Goal: Information Seeking & Learning: Learn about a topic

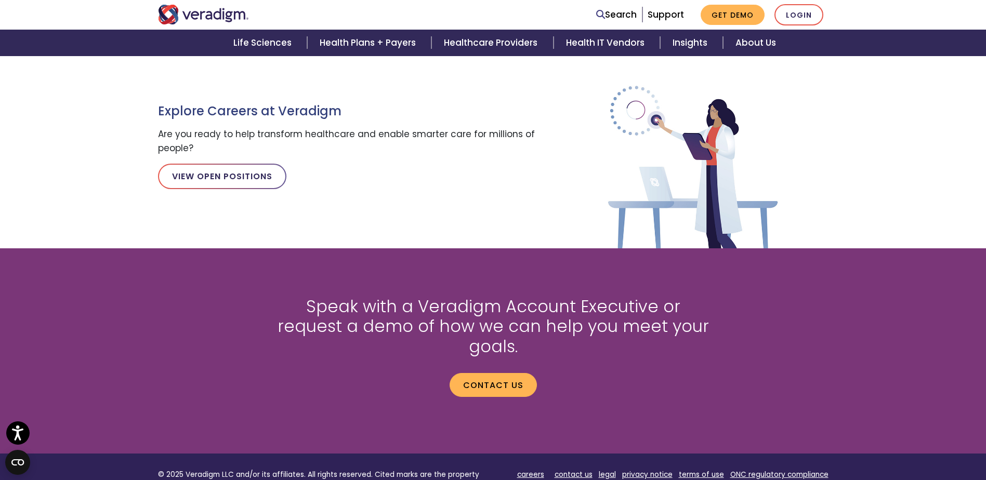
scroll to position [1169, 0]
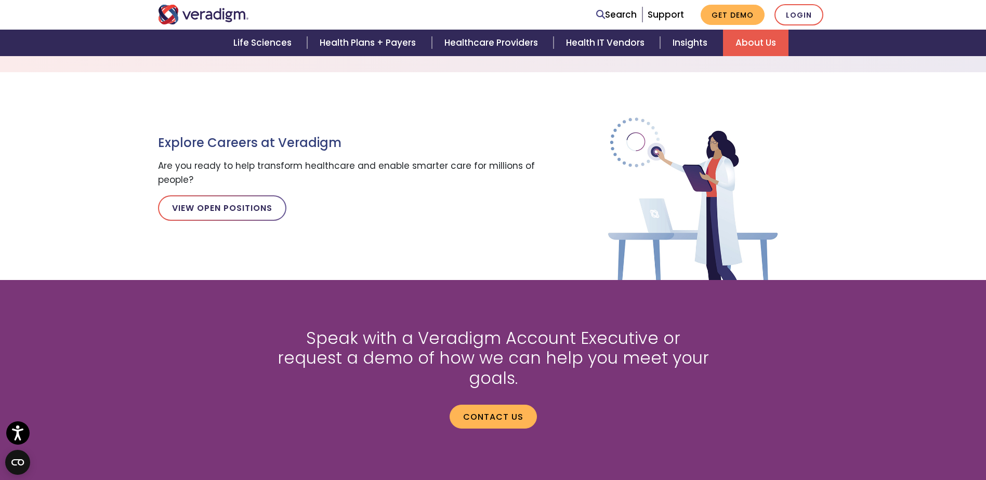
click at [771, 47] on link "About Us" at bounding box center [756, 43] width 66 height 27
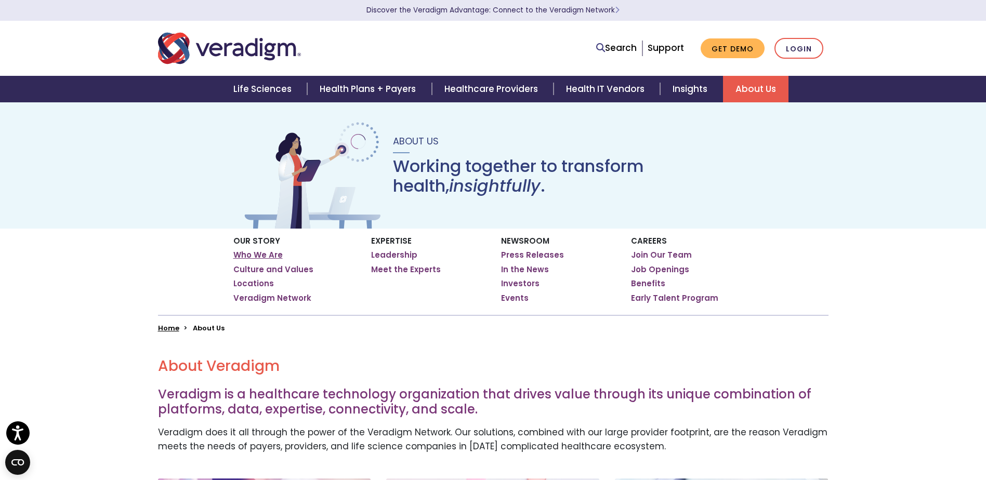
click at [268, 255] on link "Who We Are" at bounding box center [257, 255] width 49 height 10
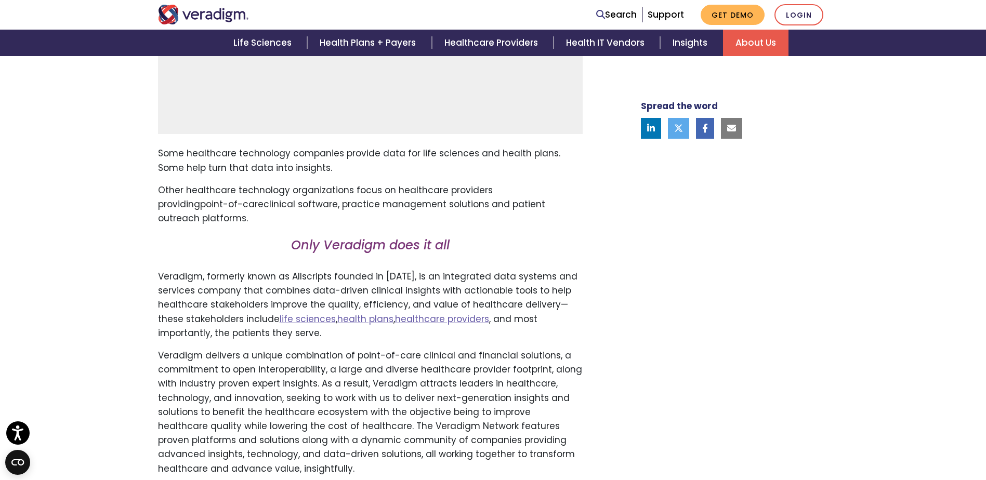
scroll to position [572, 0]
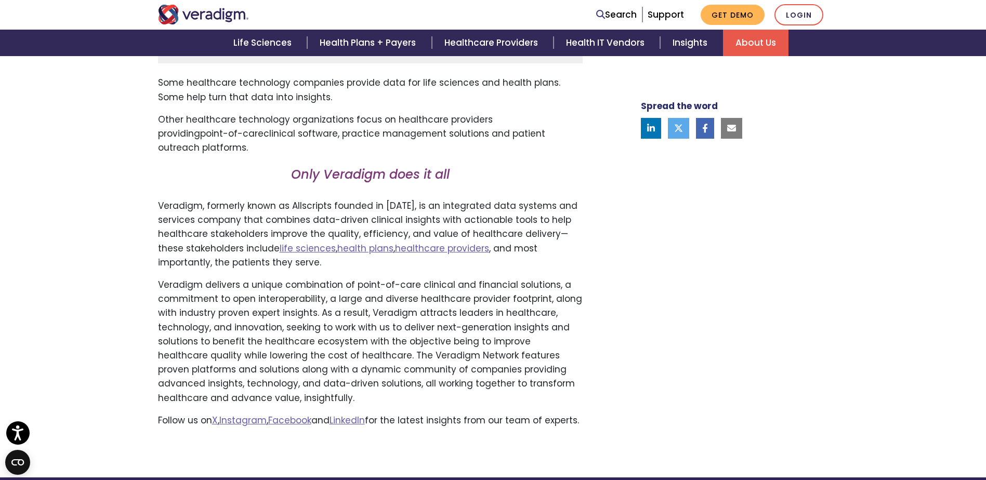
click at [109, 226] on div "Transforming health, Insightfully . Please accept marketing-cookies to watch th…" at bounding box center [493, 119] width 986 height 717
click at [163, 210] on p "Veradigm, formerly known as Allscripts founded in 1986, is an integrated data s…" at bounding box center [370, 234] width 425 height 71
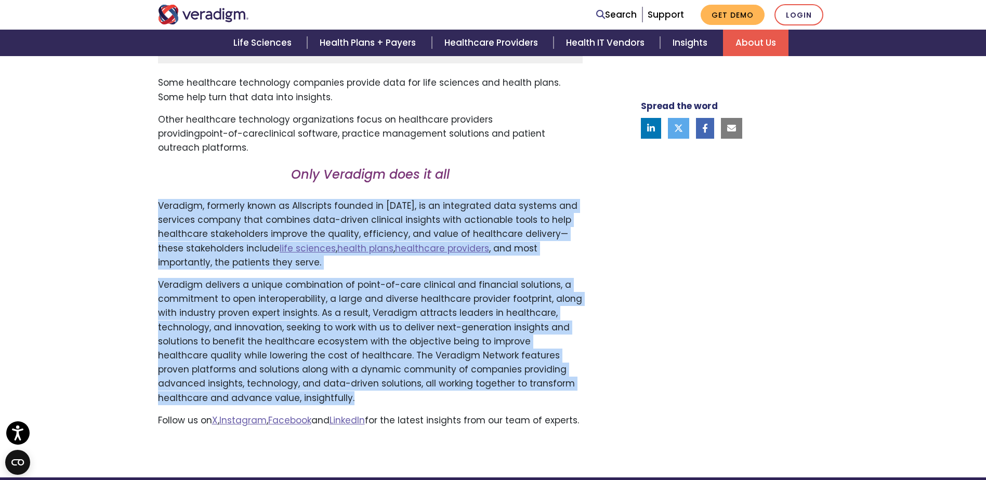
drag, startPoint x: 159, startPoint y: 204, endPoint x: 283, endPoint y: 398, distance: 230.3
click at [283, 398] on div "Transforming health, Insightfully . Please accept marketing-cookies to watch th…" at bounding box center [379, 111] width 458 height 650
drag, startPoint x: 283, startPoint y: 398, endPoint x: 270, endPoint y: 349, distance: 50.4
copy div "Veradigm, formerly known as Allscripts founded in 1986, is an integrated data s…"
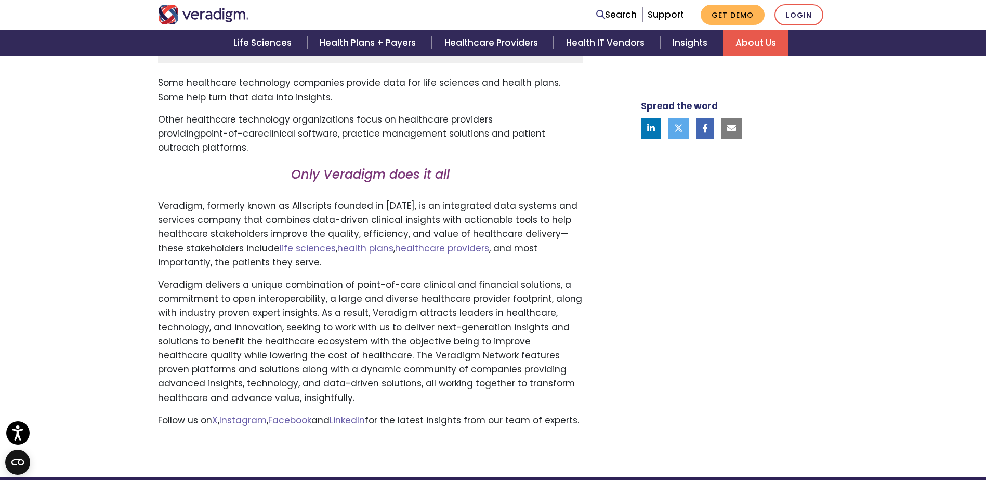
click at [242, 164] on div "Transforming health, Insightfully . Please accept marketing-cookies to watch th…" at bounding box center [379, 111] width 458 height 650
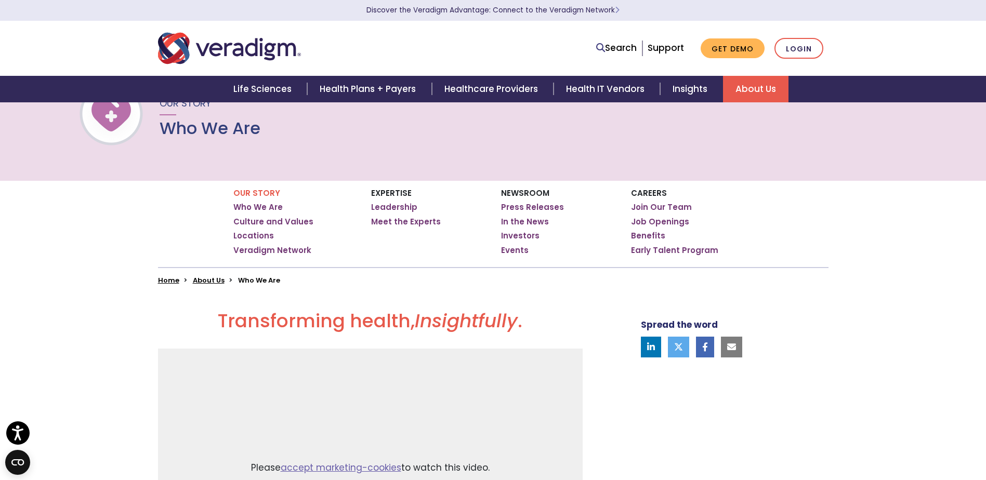
scroll to position [0, 0]
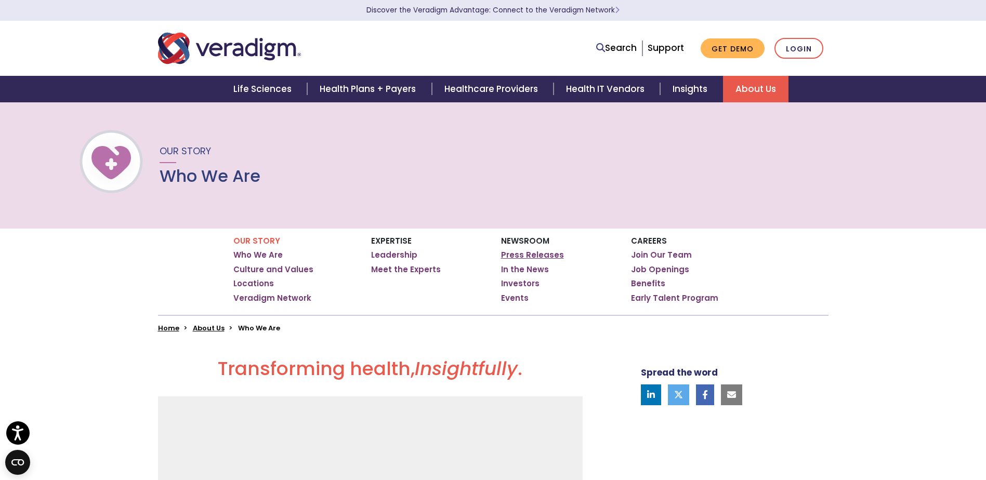
click at [516, 253] on link "Press Releases" at bounding box center [532, 255] width 63 height 10
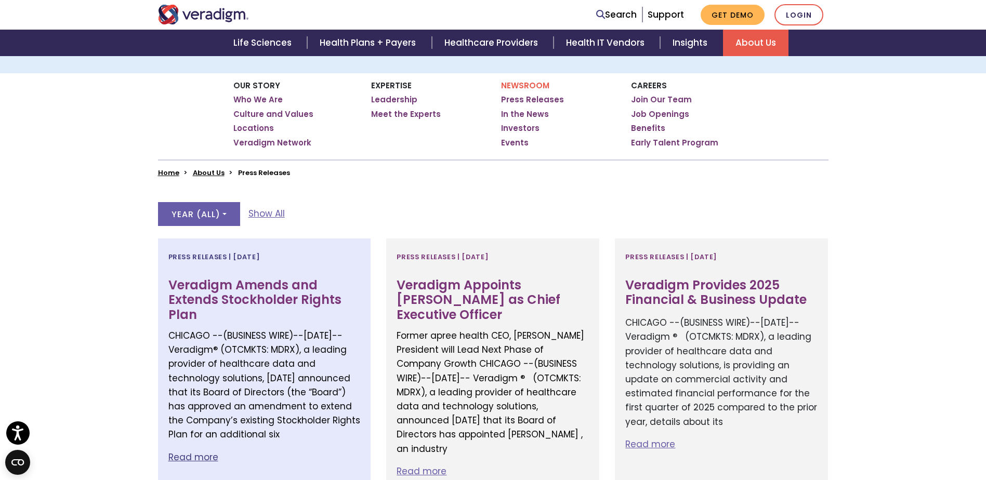
scroll to position [156, 0]
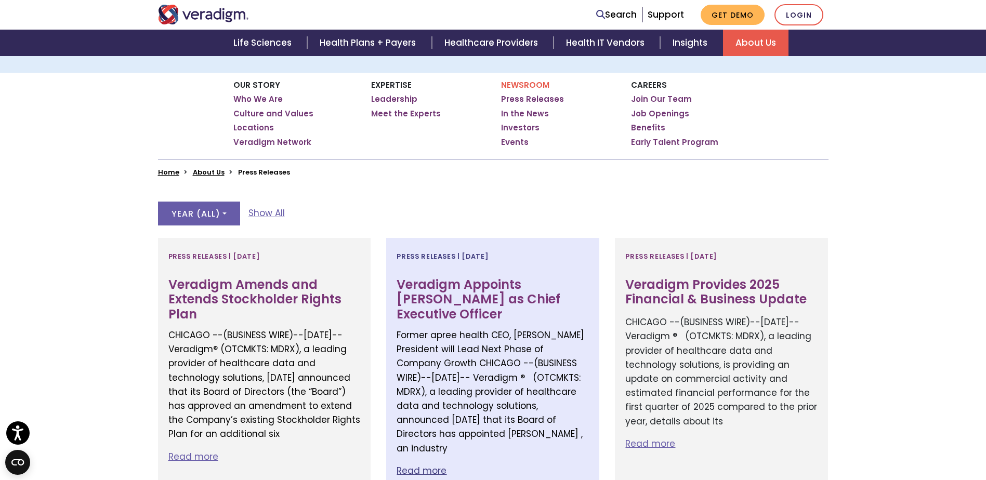
click at [515, 289] on h3 "Veradigm Appoints Don Trigg as Chief Executive Officer" at bounding box center [493, 300] width 192 height 45
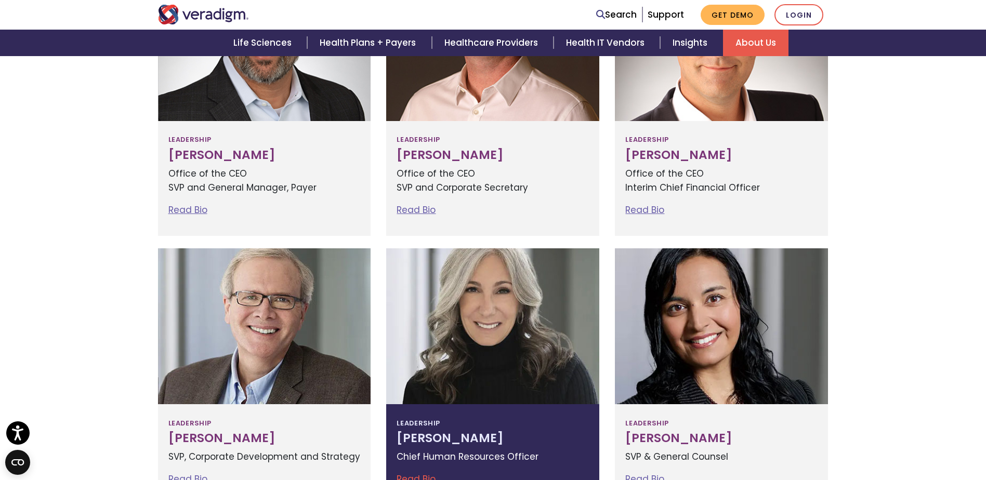
scroll to position [426, 0]
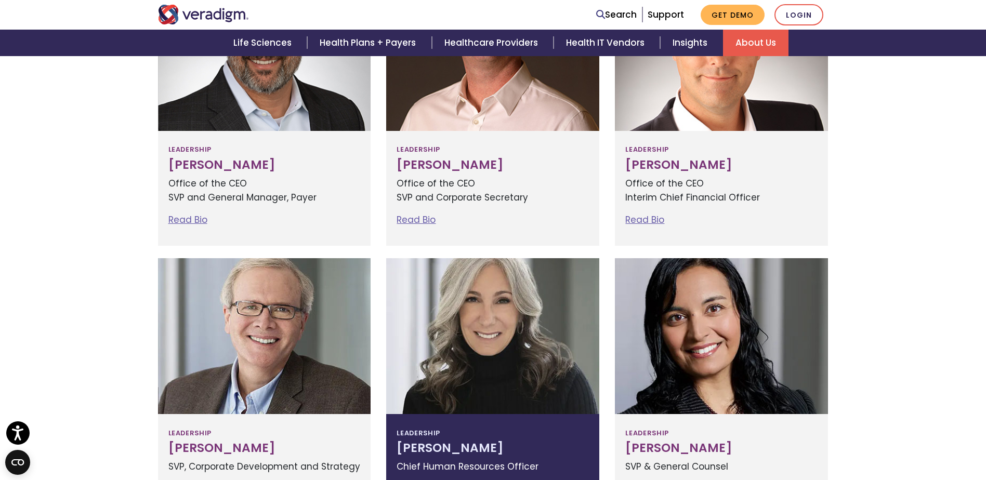
click at [471, 462] on p "Chief Human Resources Officer" at bounding box center [493, 467] width 192 height 14
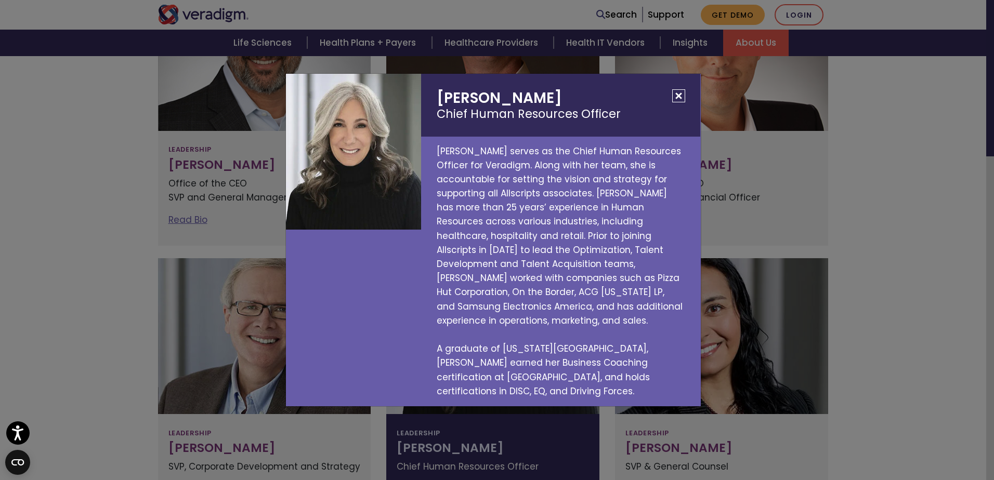
click at [675, 102] on button "Close" at bounding box center [678, 95] width 13 height 13
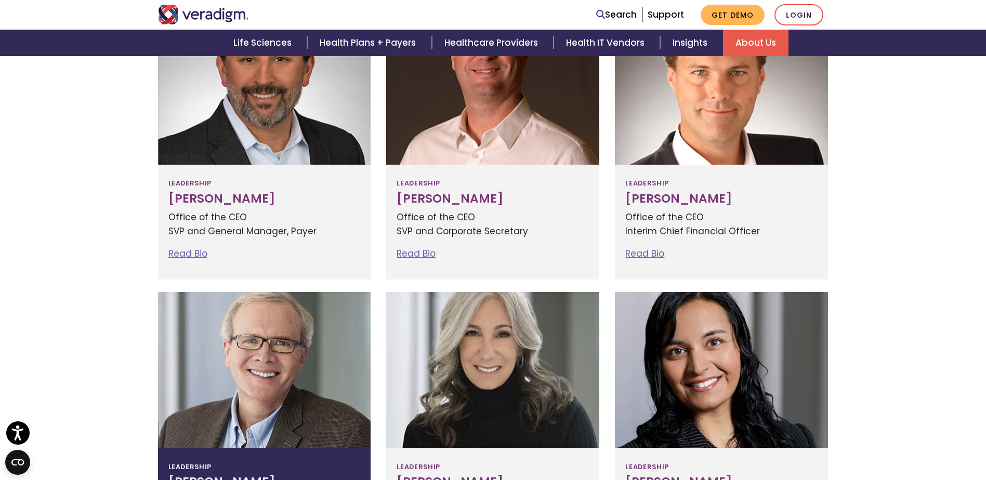
scroll to position [374, 0]
